Goal: Download file/media

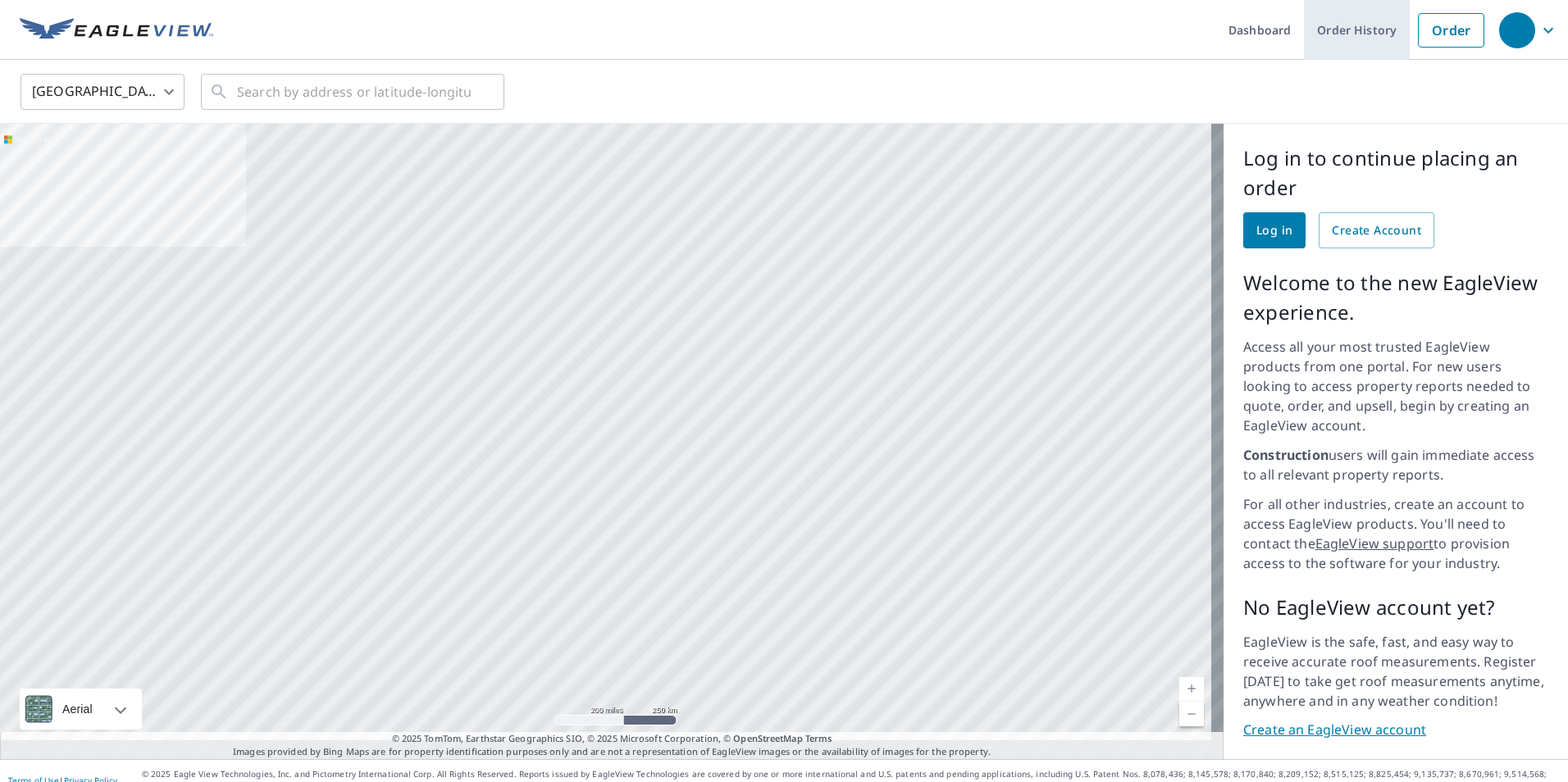
click at [1328, 24] on link "Order History" at bounding box center [1356, 30] width 105 height 60
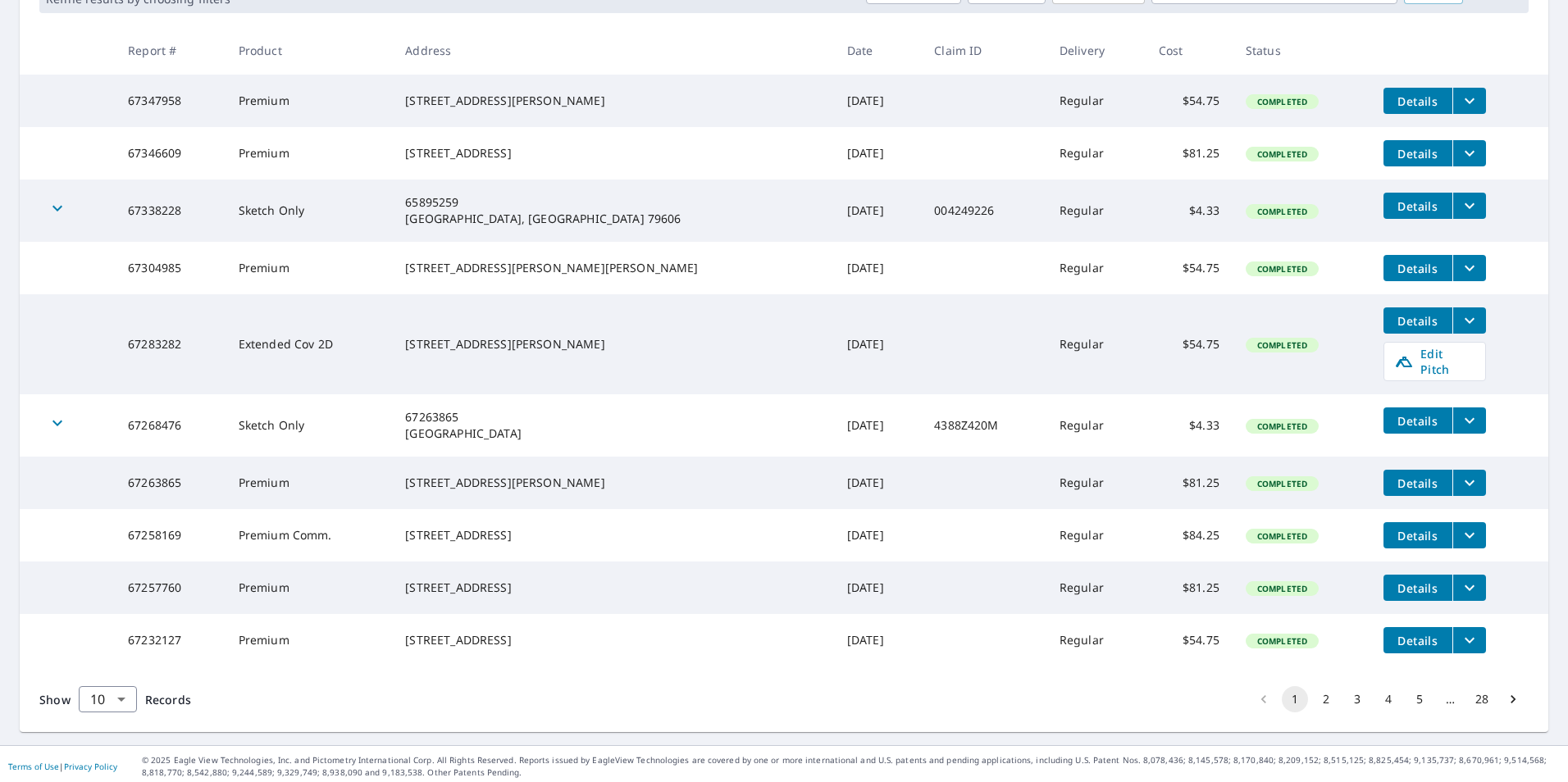
scroll to position [328, 0]
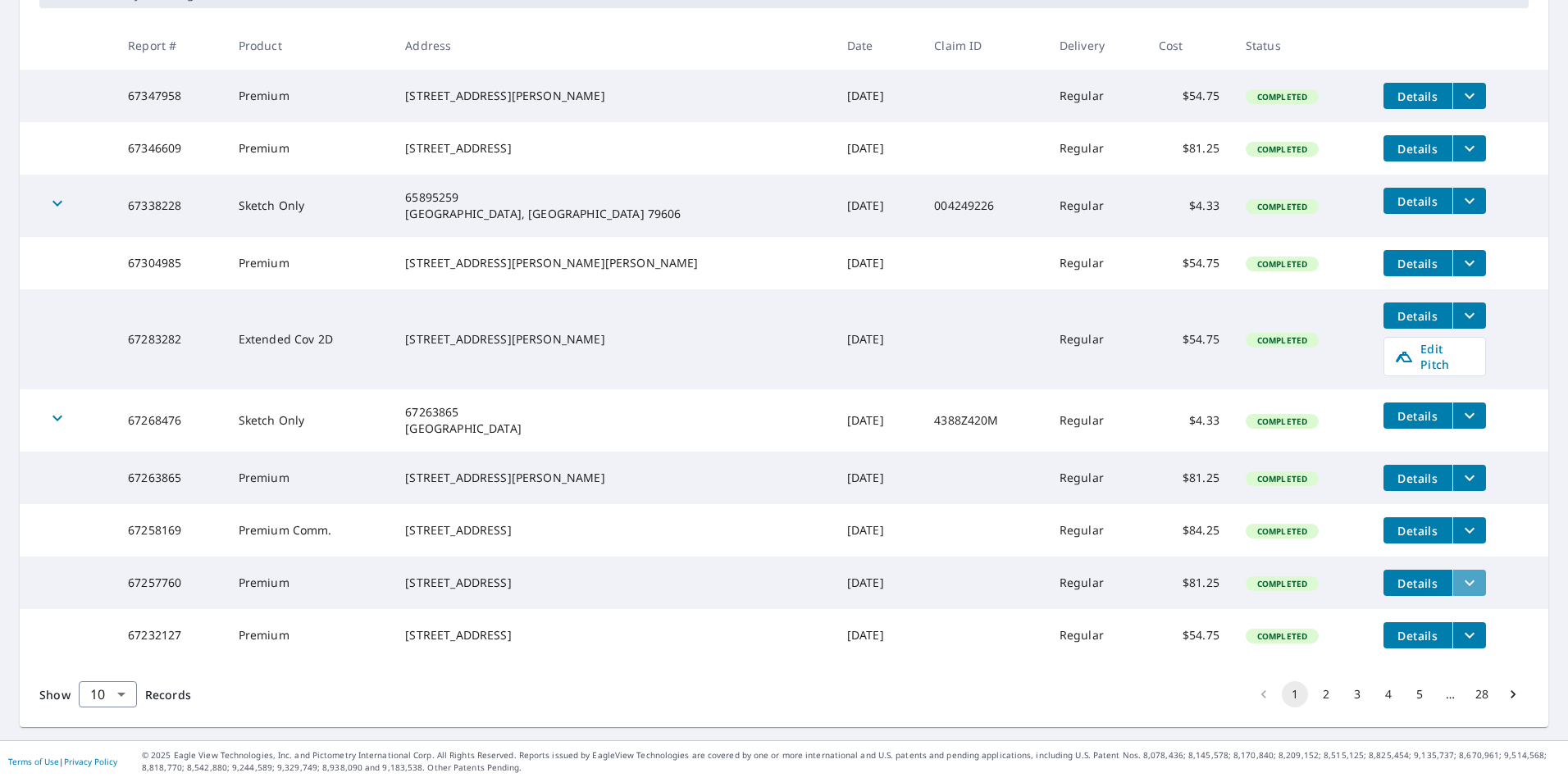
click at [1459, 574] on icon "filesDropdownBtn-67257760" at bounding box center [1469, 583] width 20 height 20
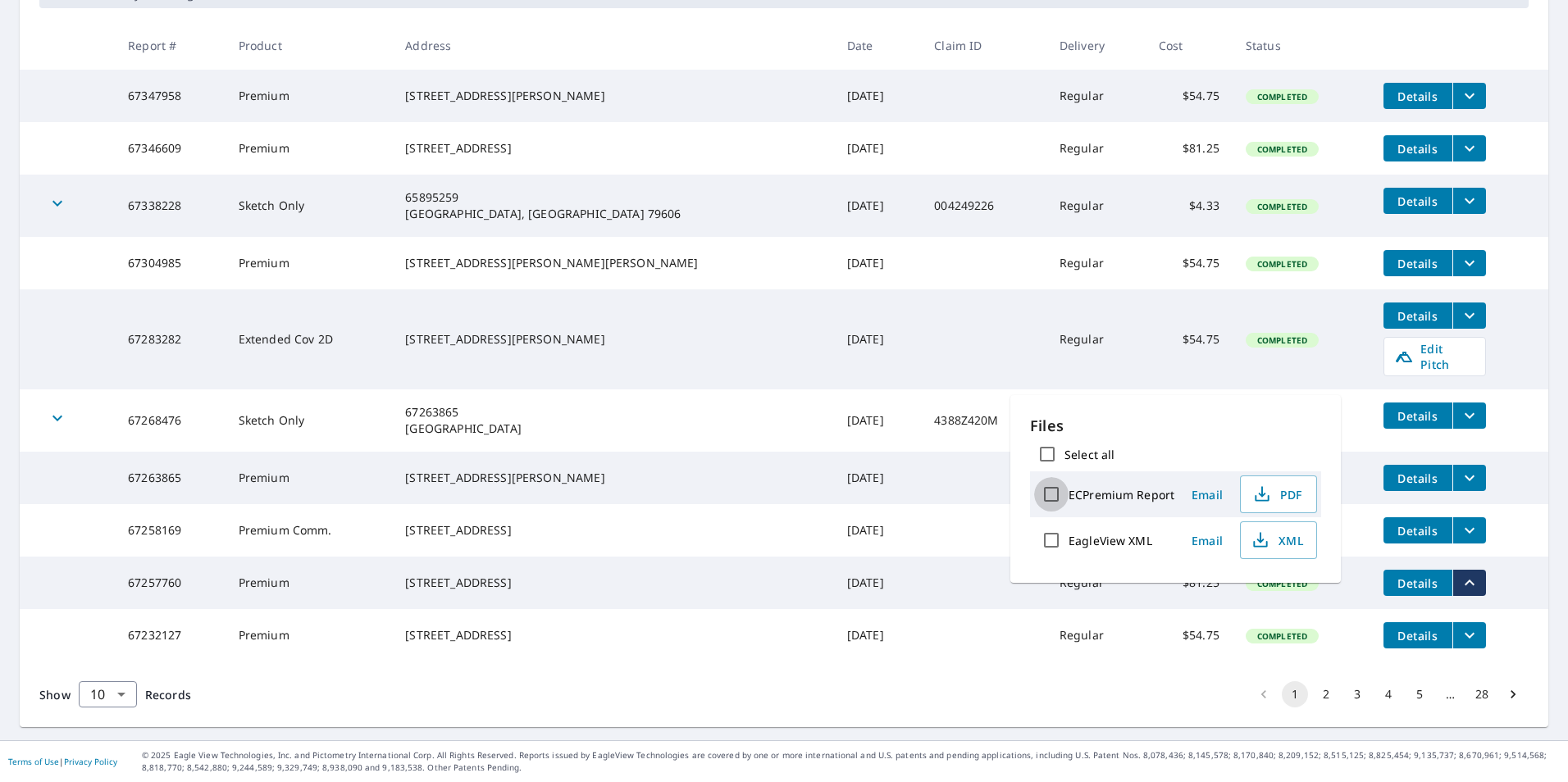
click at [1052, 497] on input "ECPremium Report" at bounding box center [1051, 495] width 35 height 35
checkbox input "true"
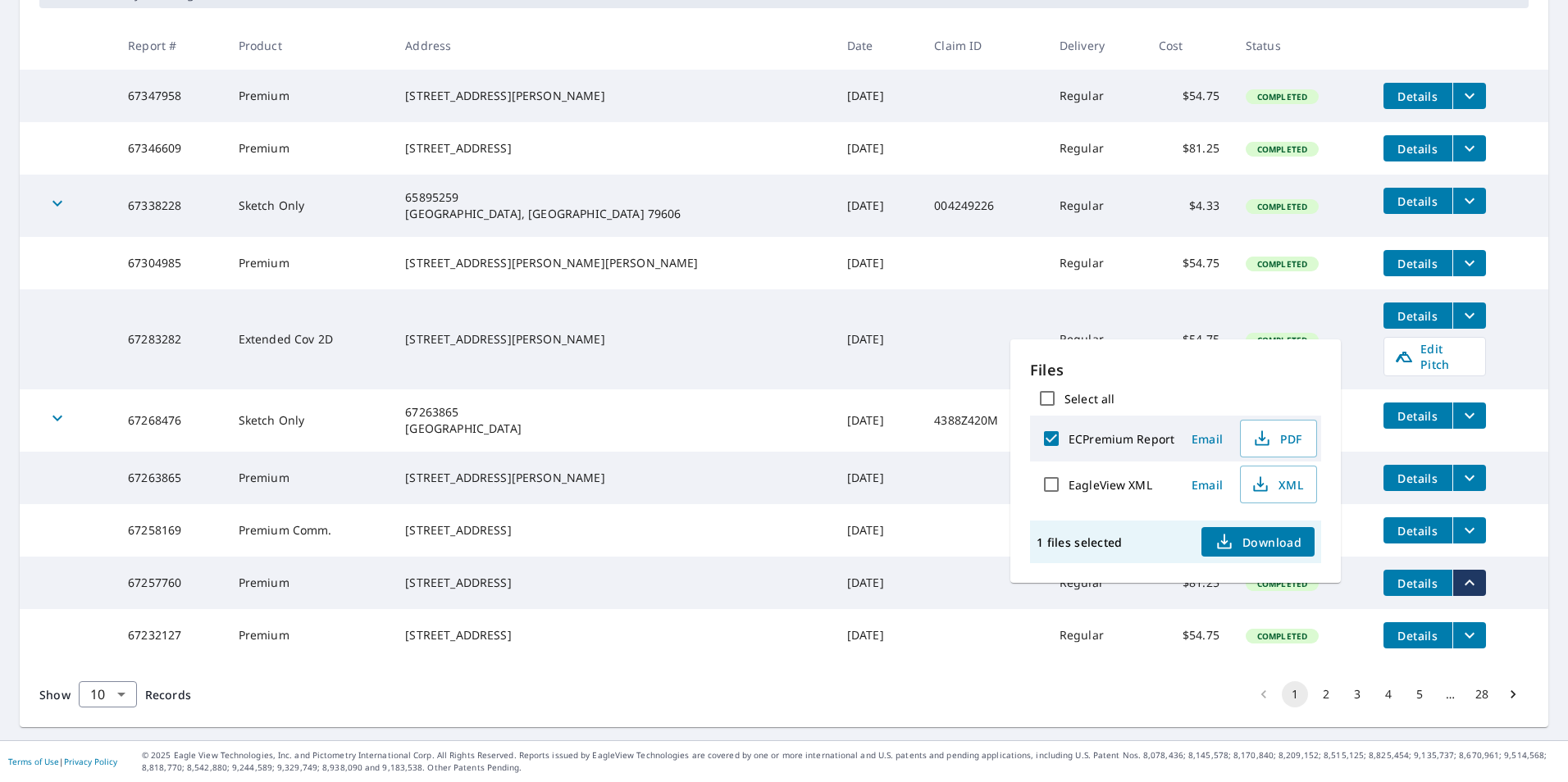
click at [1237, 547] on span "Download" at bounding box center [1258, 542] width 87 height 20
click at [1278, 436] on span "PDF" at bounding box center [1277, 439] width 52 height 20
click at [1146, 684] on div "Show 10 10 ​ Records 1 2 3 4 5 … 28" at bounding box center [784, 694] width 1529 height 65
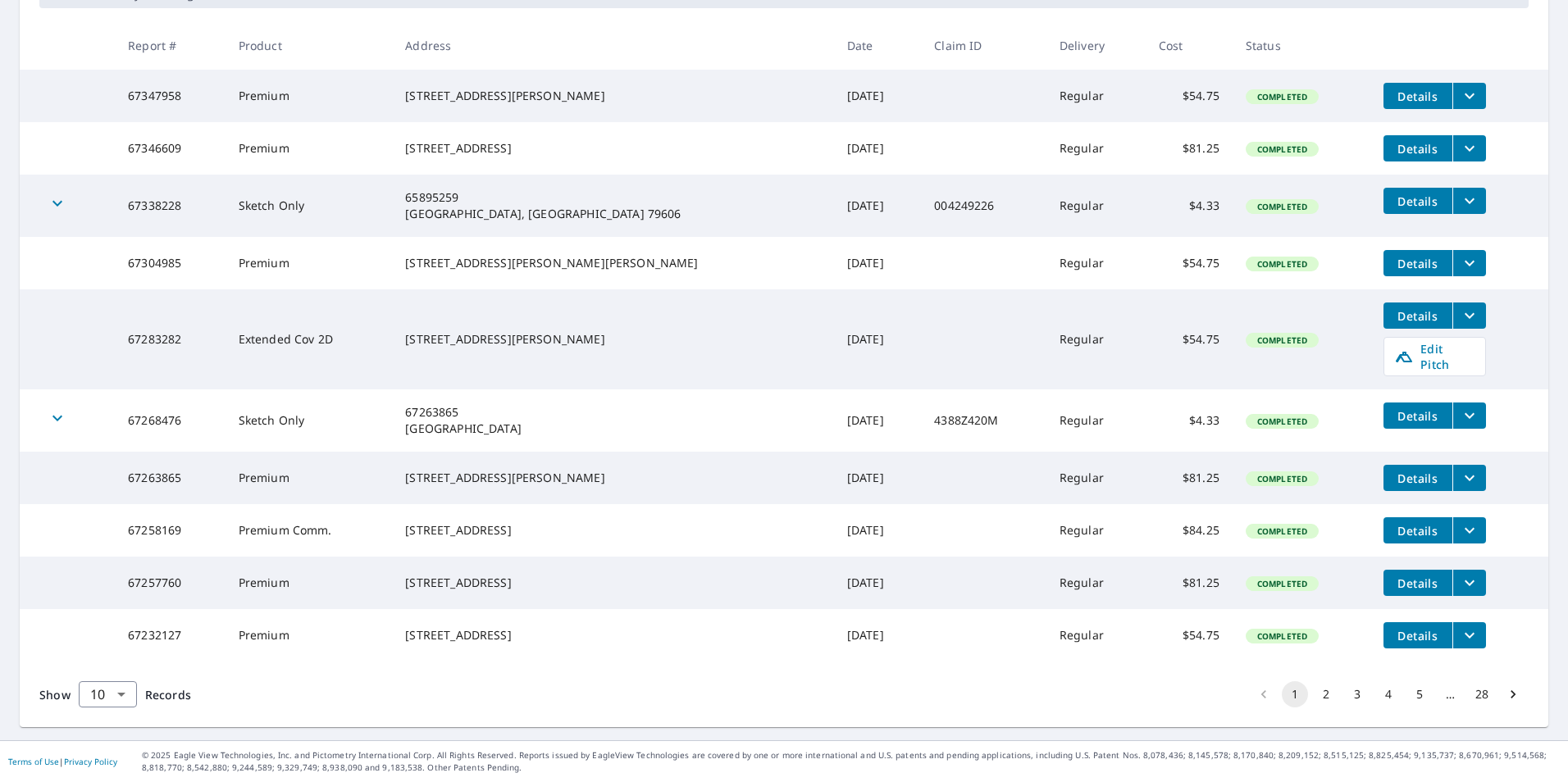
click at [1393, 575] on span "Details" at bounding box center [1417, 583] width 49 height 16
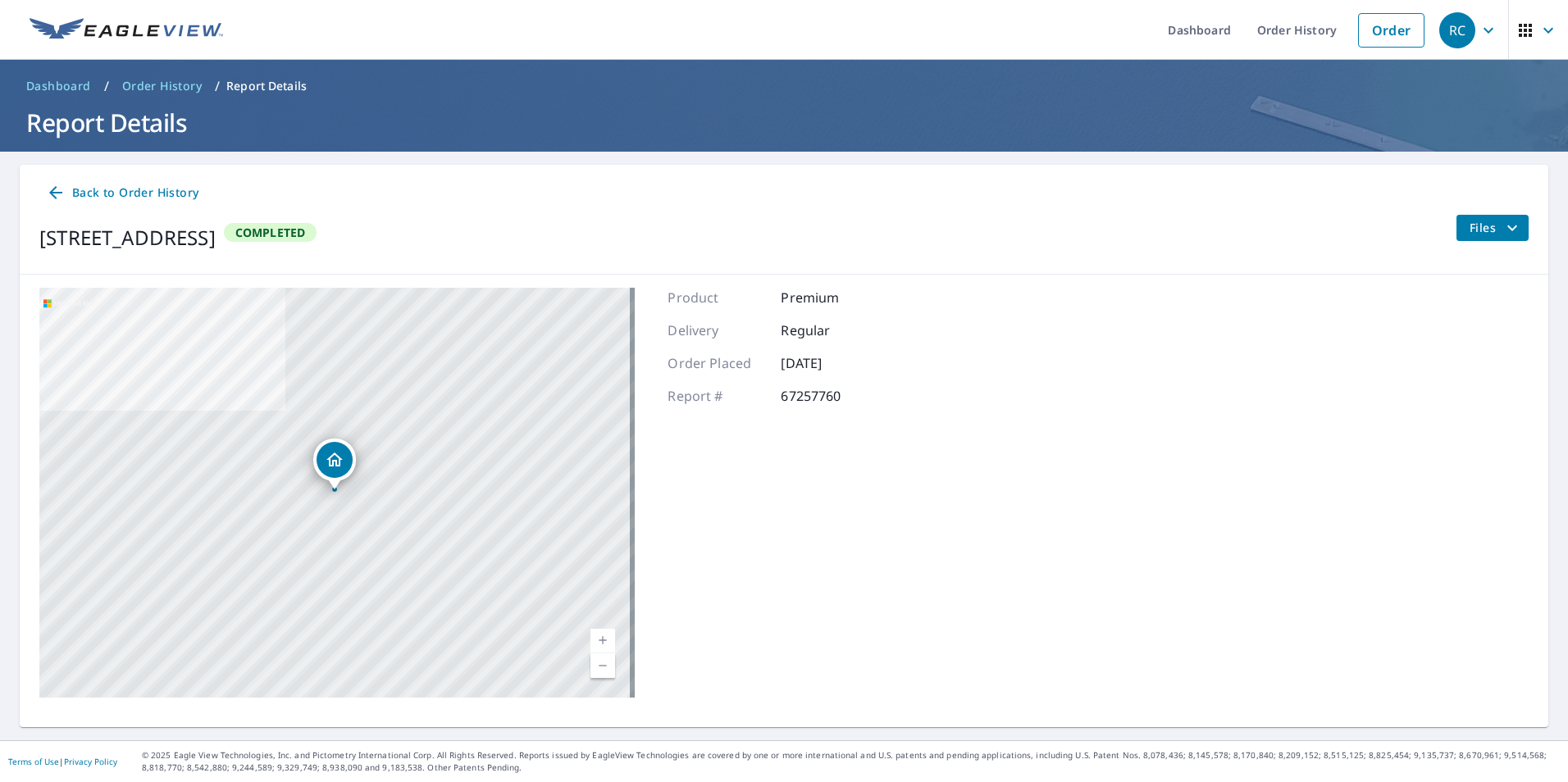
click at [1502, 228] on icon "filesDropdownBtn-67257760" at bounding box center [1511, 228] width 20 height 20
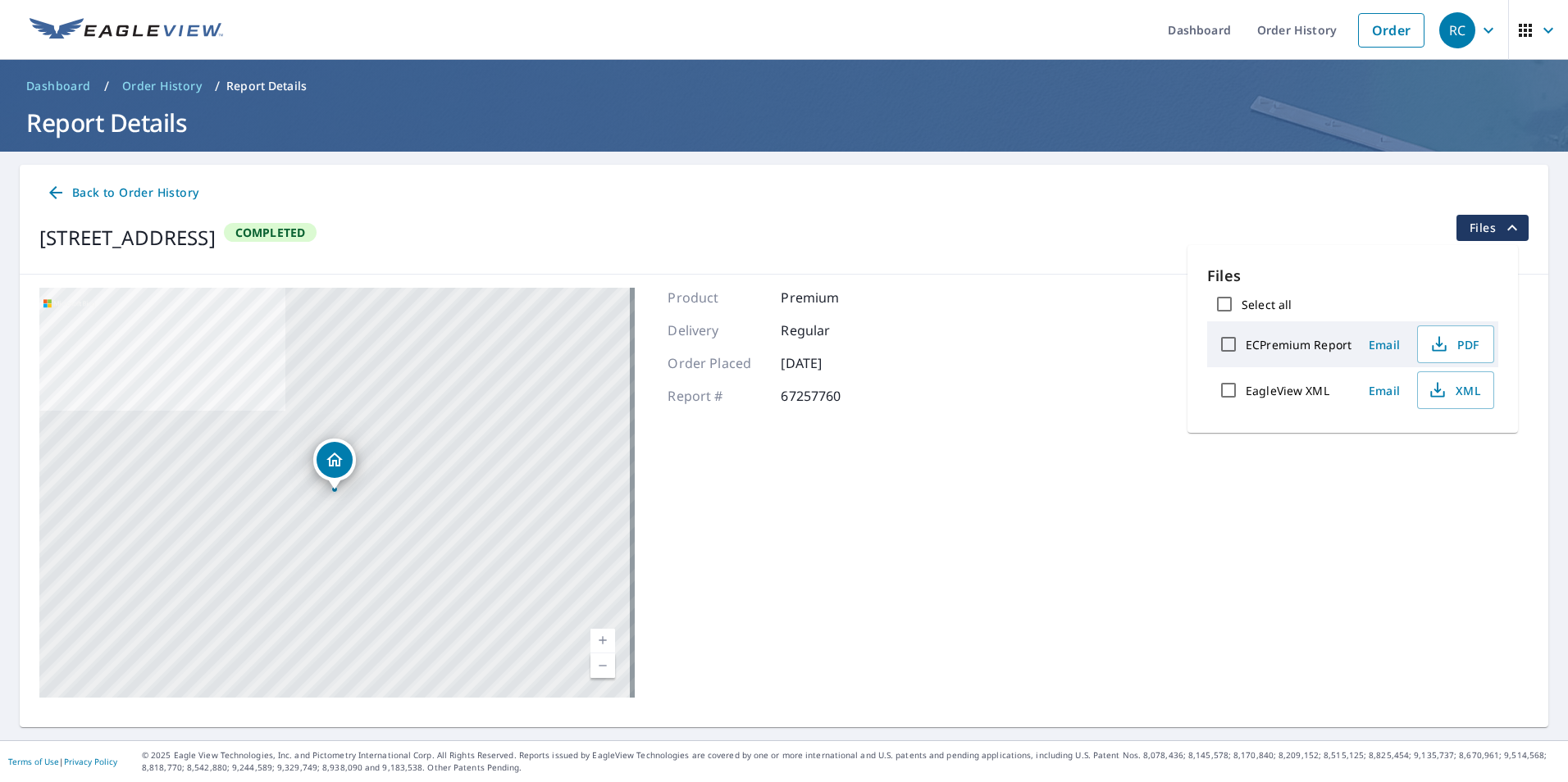
drag, startPoint x: 1459, startPoint y: 393, endPoint x: 1138, endPoint y: 611, distance: 388.0
click at [1134, 614] on div "[STREET_ADDRESS] Aerial Road A standard road map Aerial A detailed look from ab…" at bounding box center [784, 493] width 1529 height 436
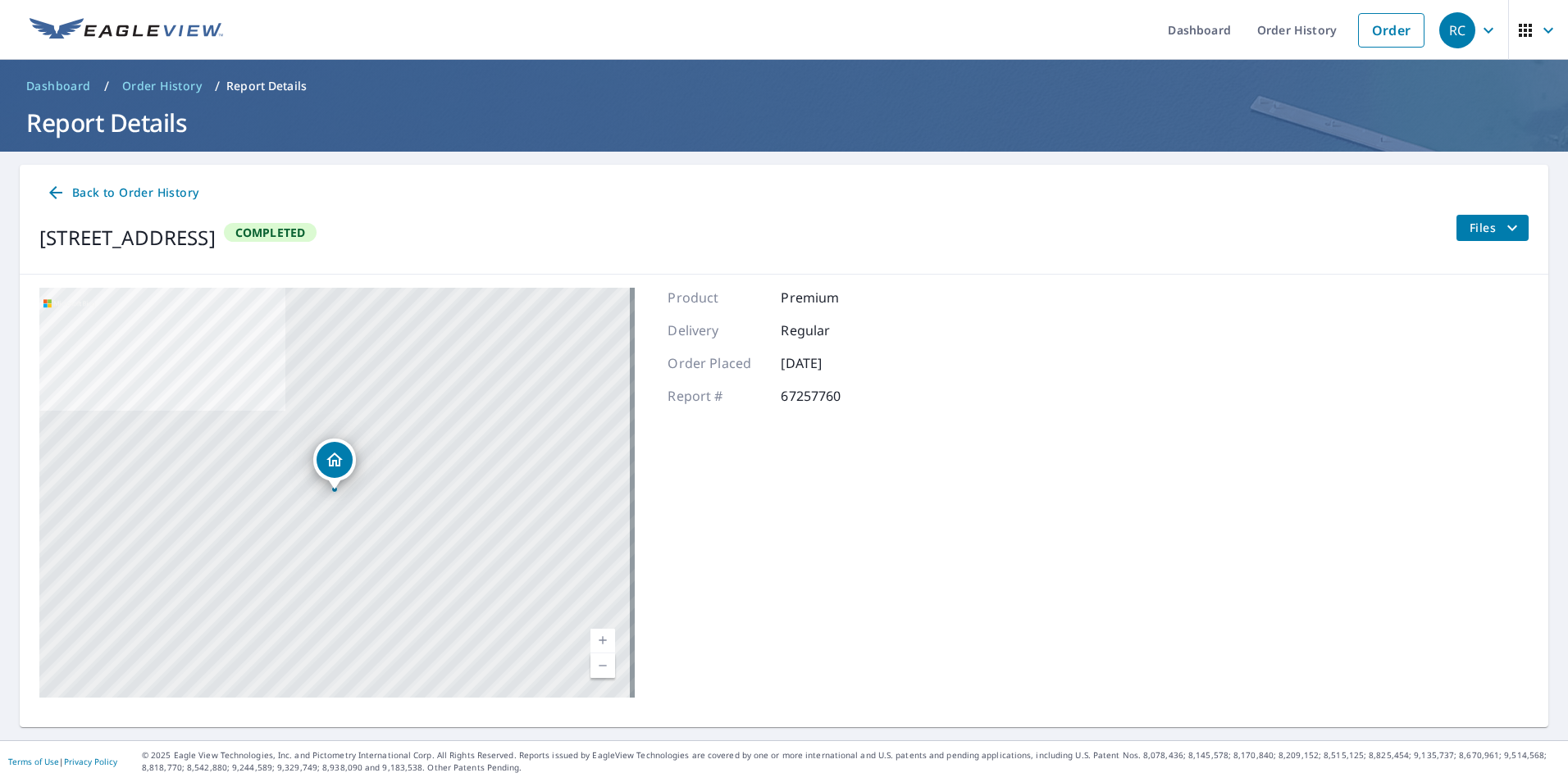
click at [1502, 231] on icon "filesDropdownBtn-67257760" at bounding box center [1511, 228] width 20 height 20
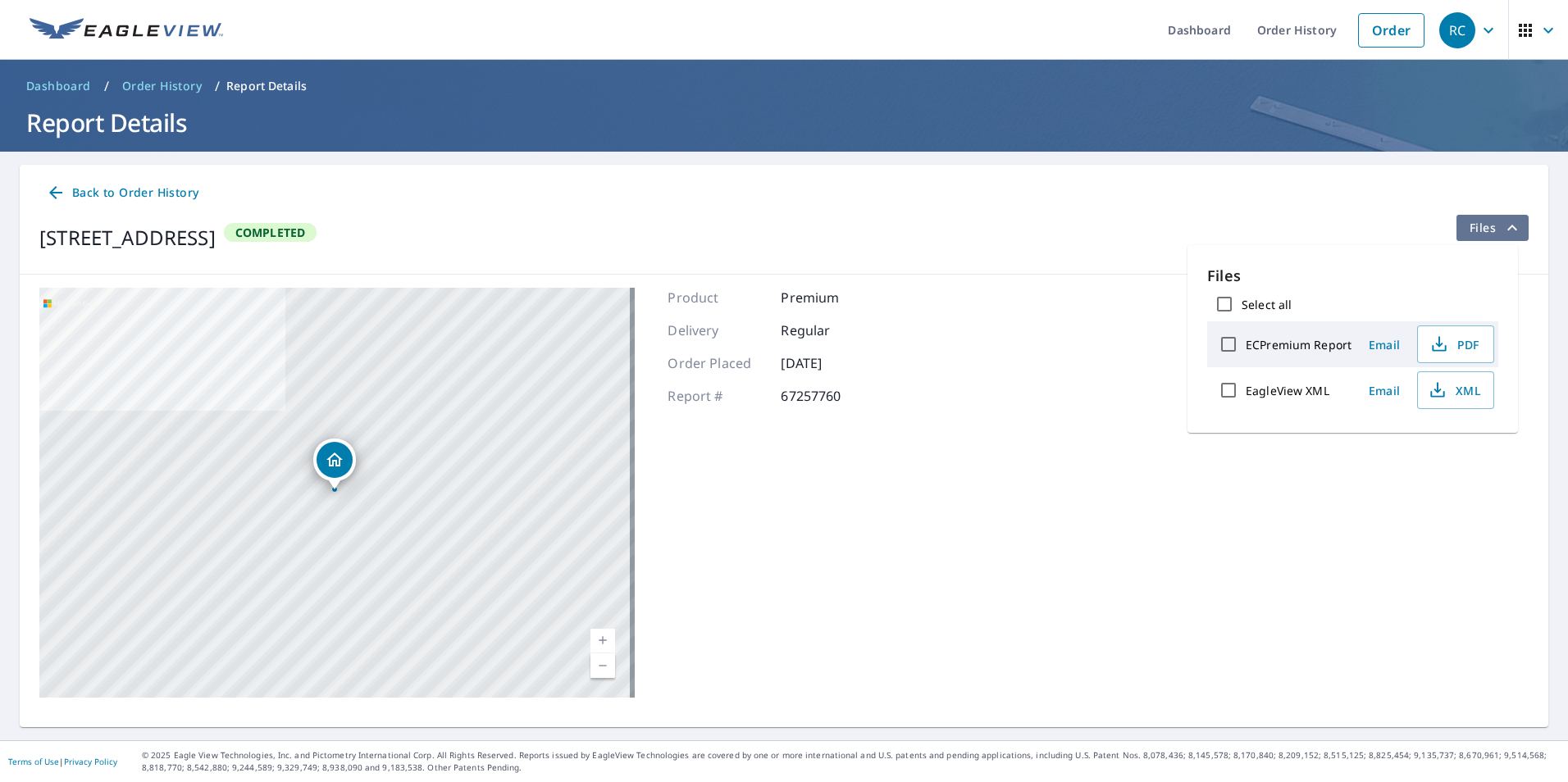
click at [1502, 231] on icon "filesDropdownBtn-67257760" at bounding box center [1511, 228] width 20 height 20
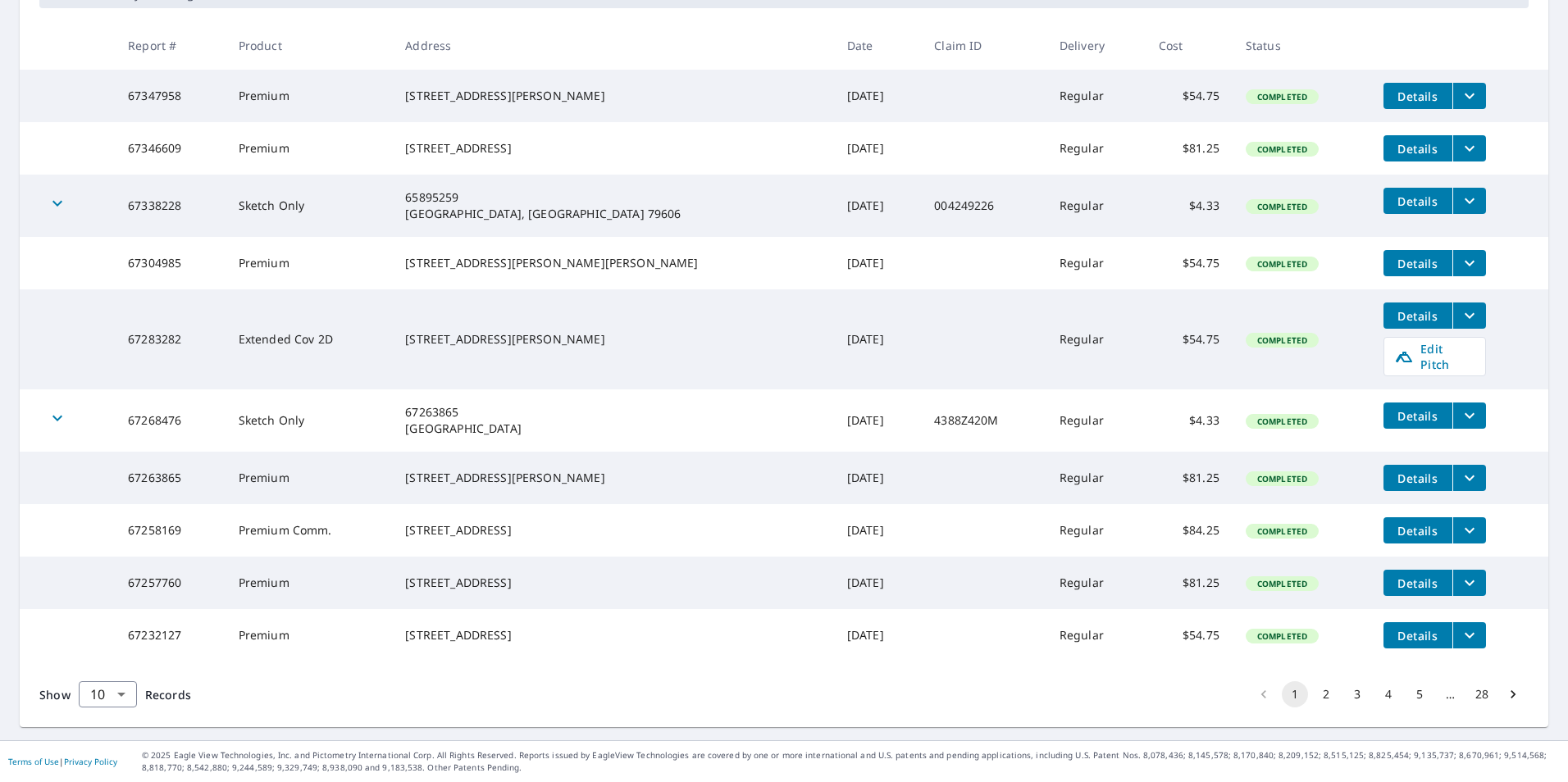
scroll to position [328, 0]
click at [1459, 574] on icon "filesDropdownBtn-67257760" at bounding box center [1469, 583] width 20 height 20
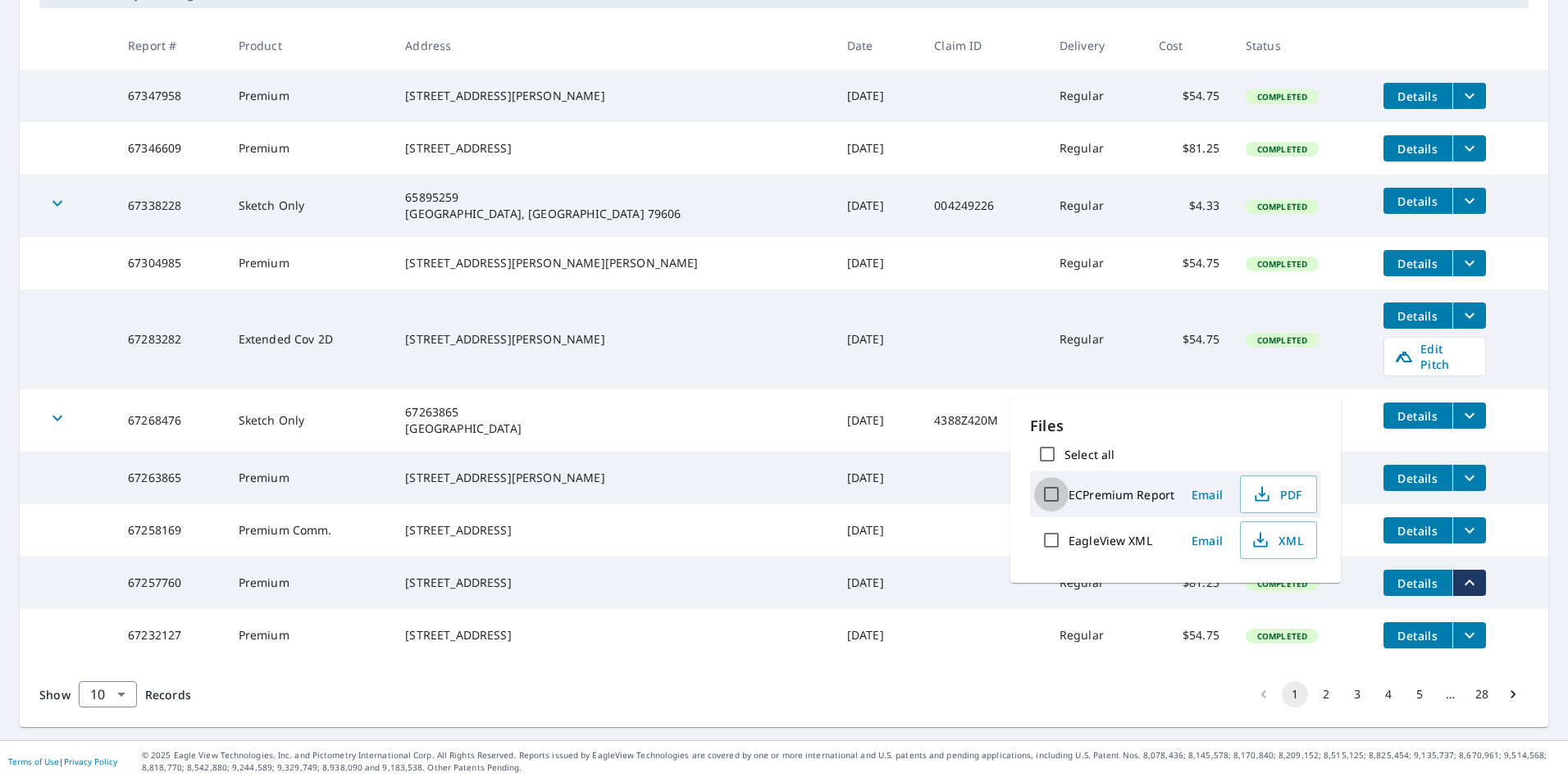
click at [1053, 496] on input "ECPremium Report" at bounding box center [1051, 495] width 35 height 35
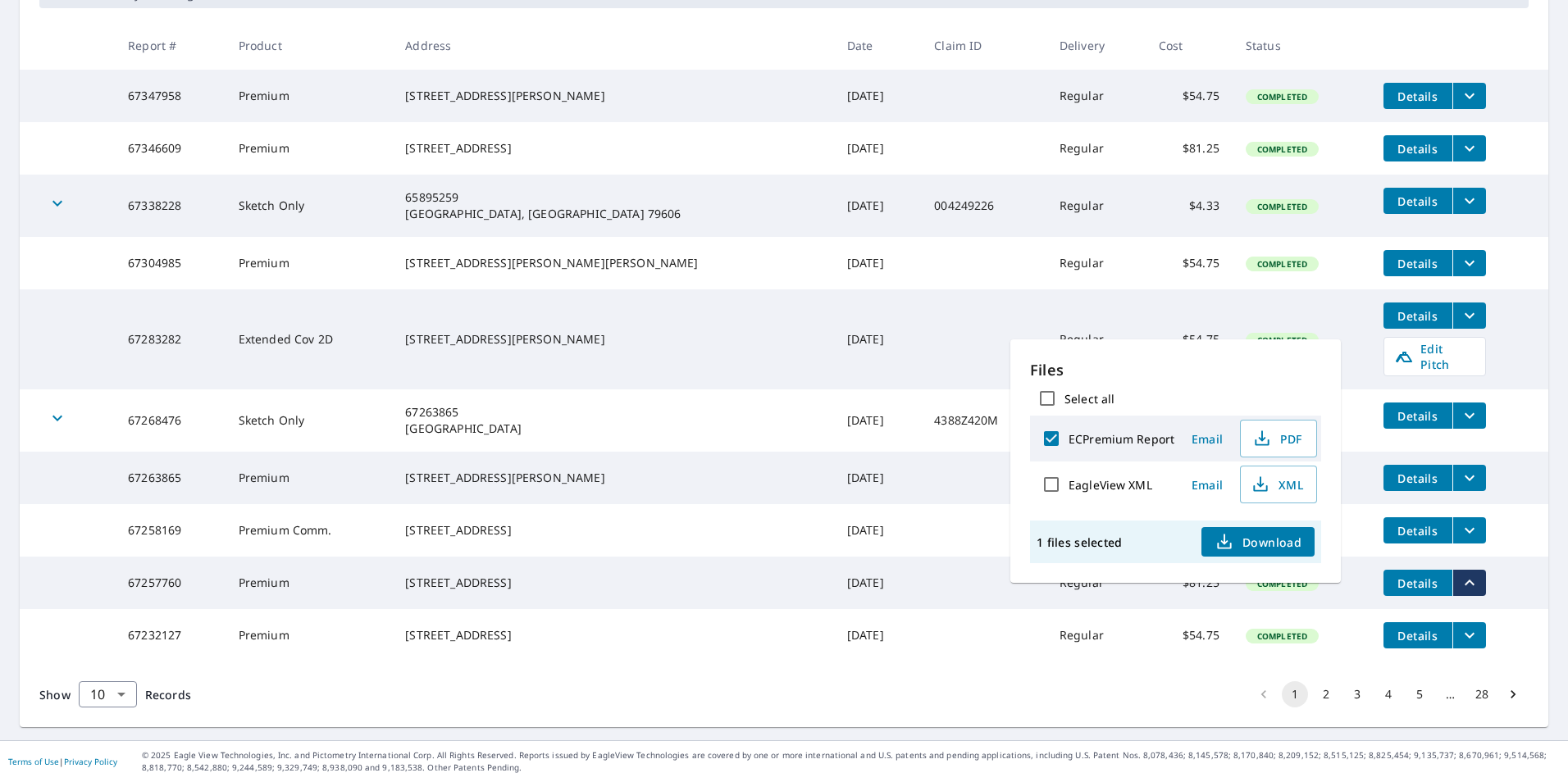
click at [1056, 442] on input "ECPremium Report" at bounding box center [1051, 439] width 35 height 35
checkbox input "false"
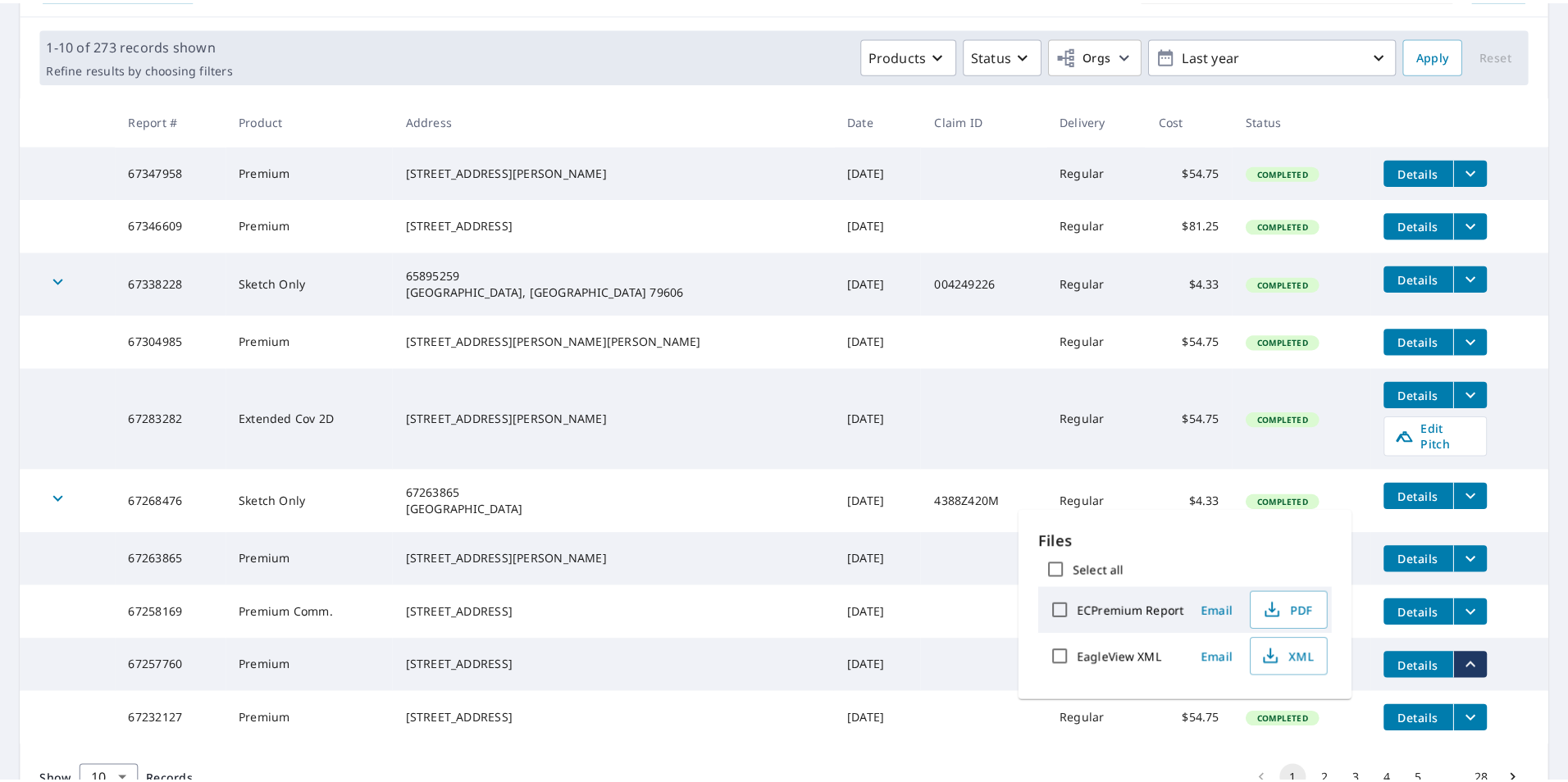
scroll to position [0, 0]
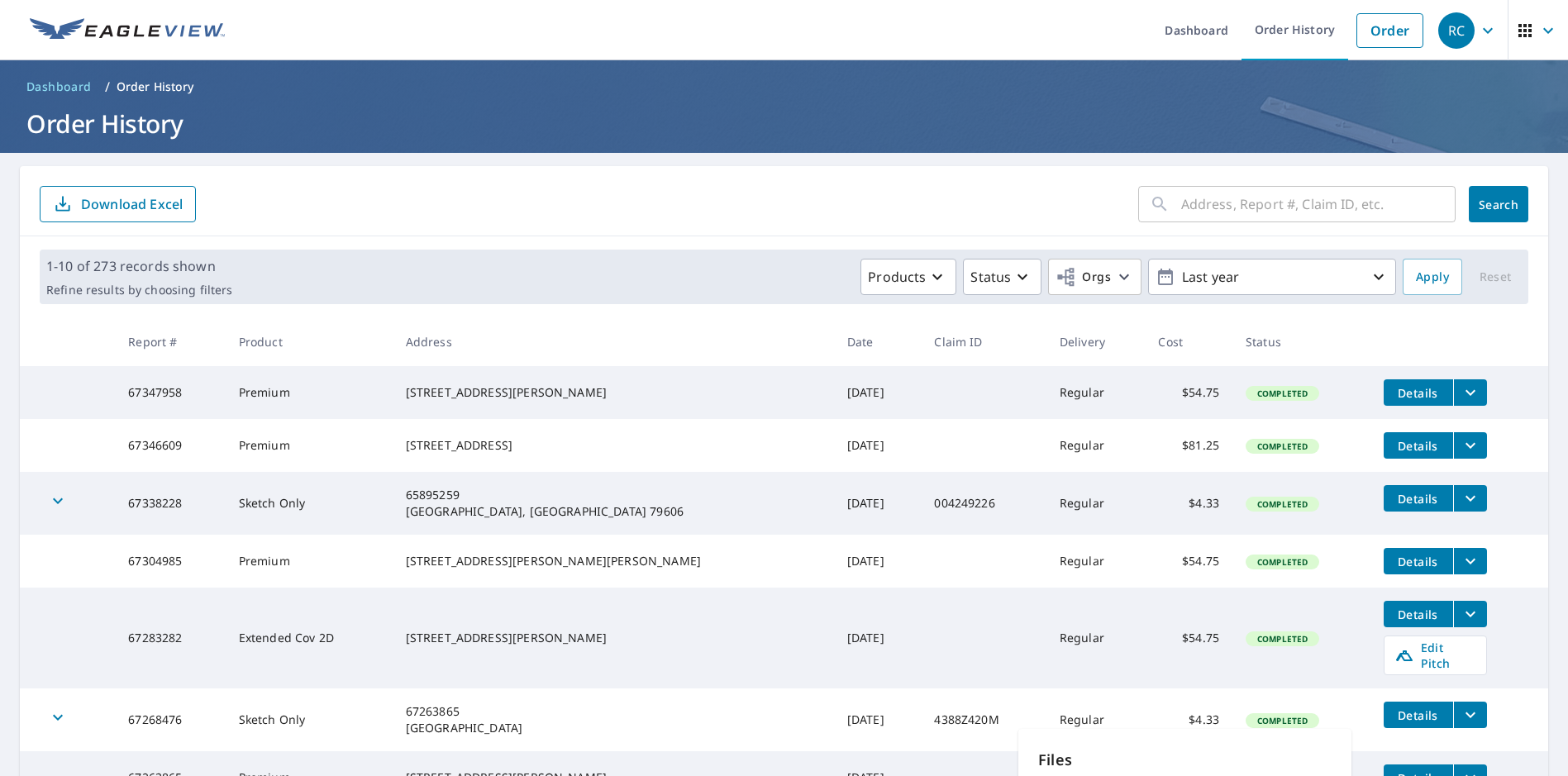
click at [1460, 392] on icon "filesDropdownBtn-67347958" at bounding box center [1470, 393] width 20 height 20
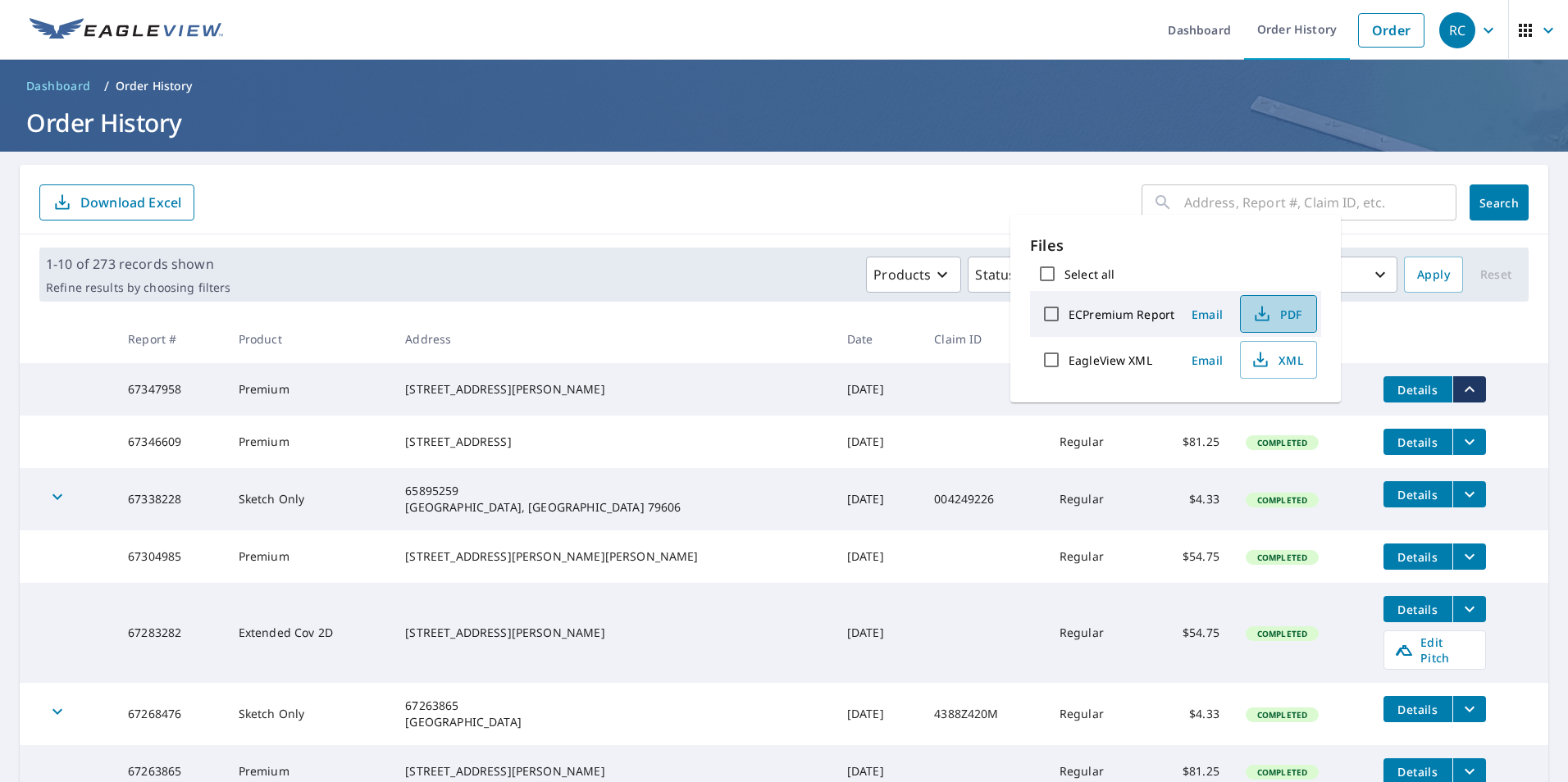
click at [1278, 315] on span "PDF" at bounding box center [1277, 314] width 52 height 20
click at [860, 214] on form "​ Search Download Excel" at bounding box center [784, 202] width 1489 height 36
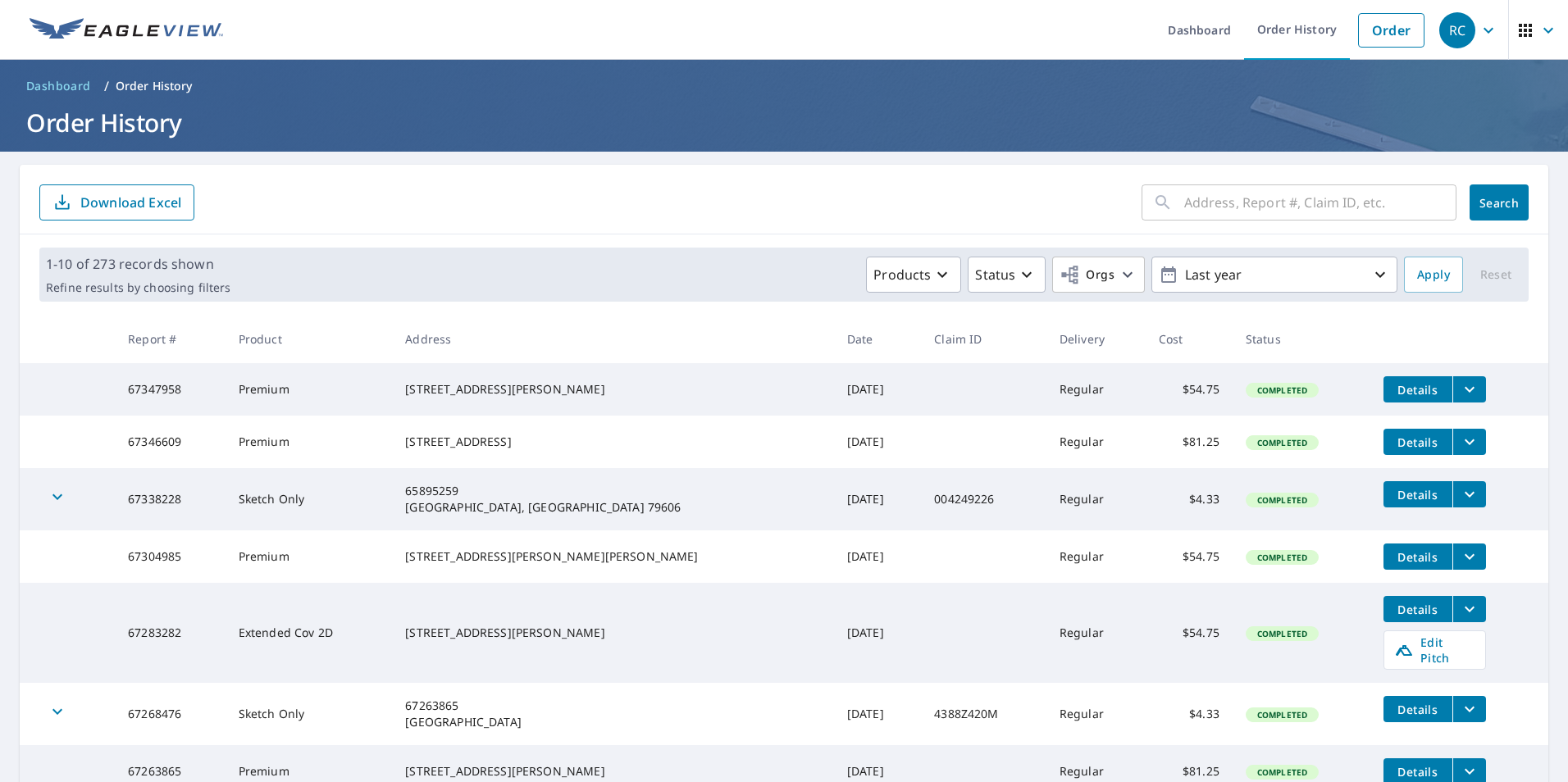
click at [1459, 386] on icon "filesDropdownBtn-67347958" at bounding box center [1469, 390] width 20 height 20
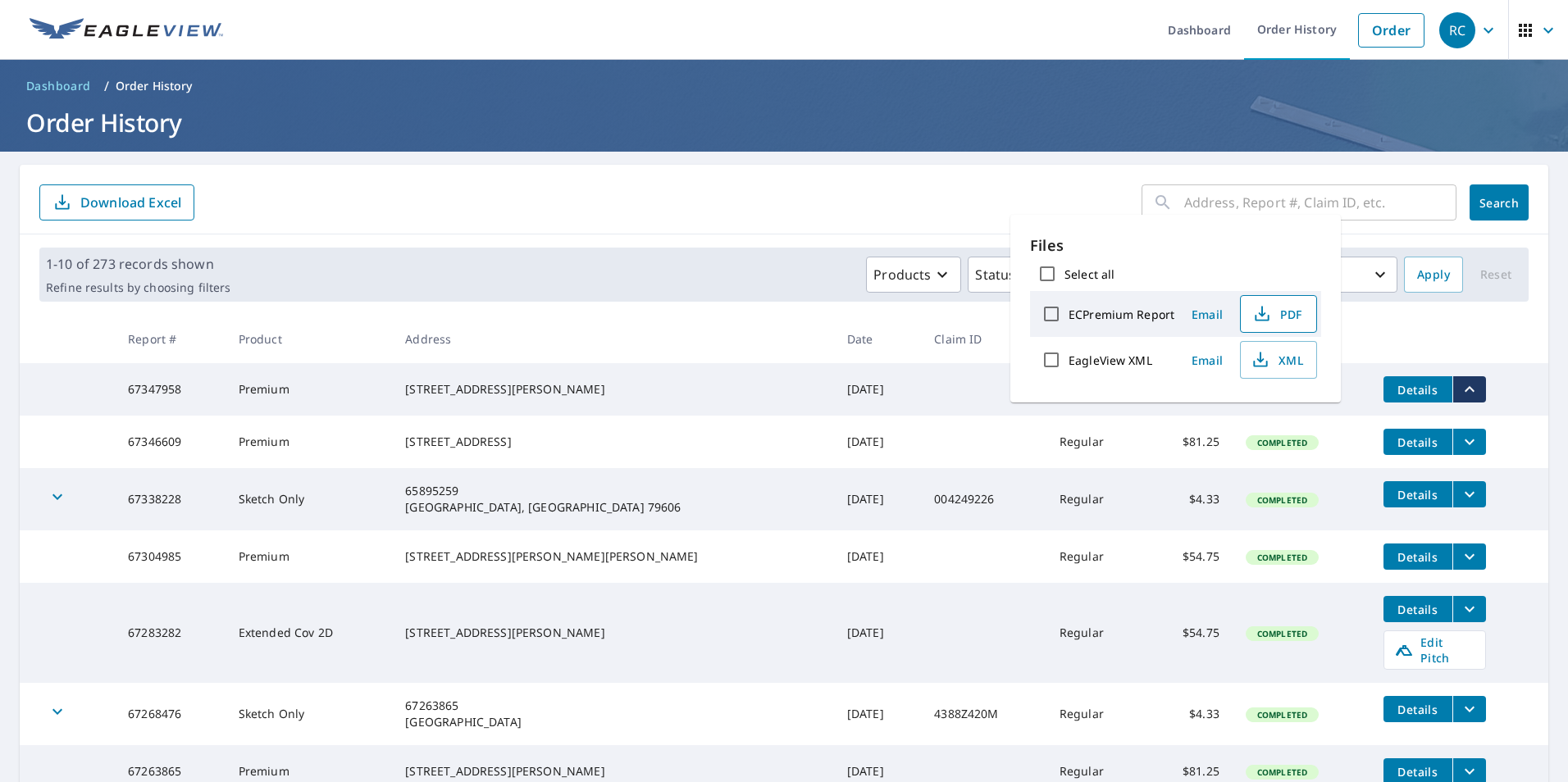
click at [1280, 315] on span "PDF" at bounding box center [1277, 314] width 52 height 20
